Goal: Communication & Community: Connect with others

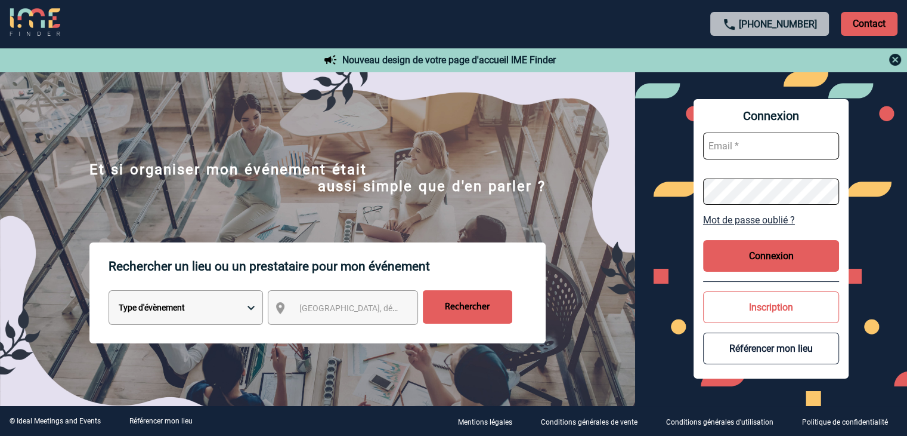
type input "[PERSON_NAME][EMAIL_ADDRESS][DOMAIN_NAME]"
click at [770, 252] on button "Connexion" at bounding box center [771, 256] width 136 height 32
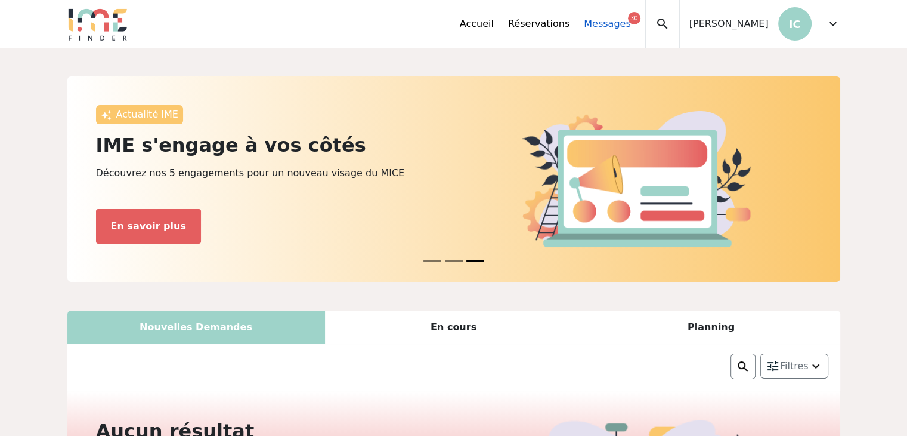
click at [617, 27] on link "Messages 30" at bounding box center [607, 24] width 47 height 14
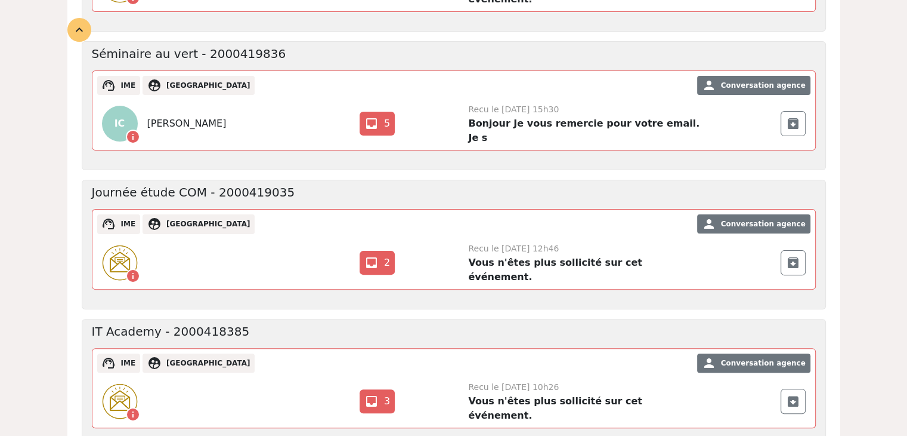
scroll to position [312, 0]
